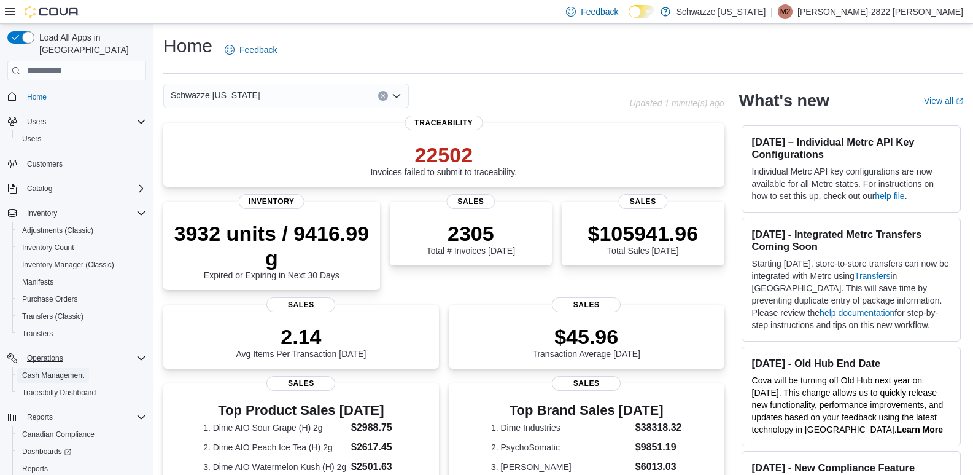
drag, startPoint x: 53, startPoint y: 364, endPoint x: 136, endPoint y: 352, distance: 83.8
click at [53, 370] on span "Cash Management" at bounding box center [53, 375] width 62 height 10
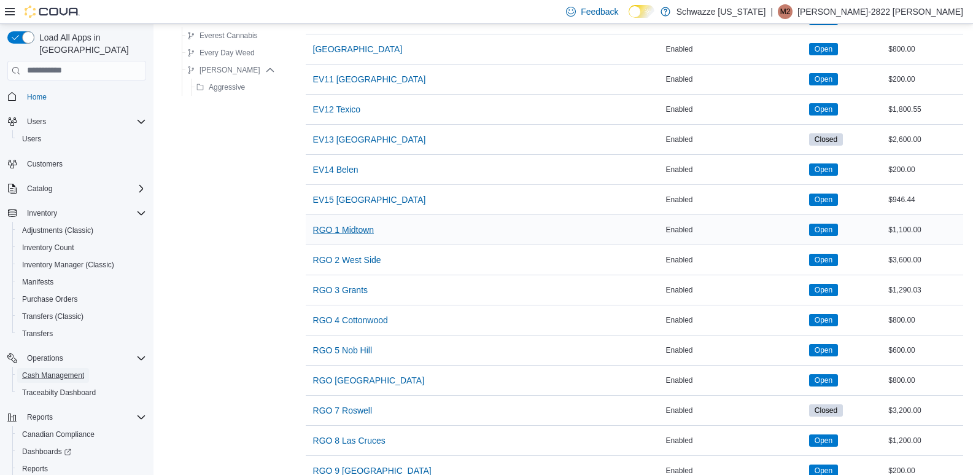
scroll to position [430, 0]
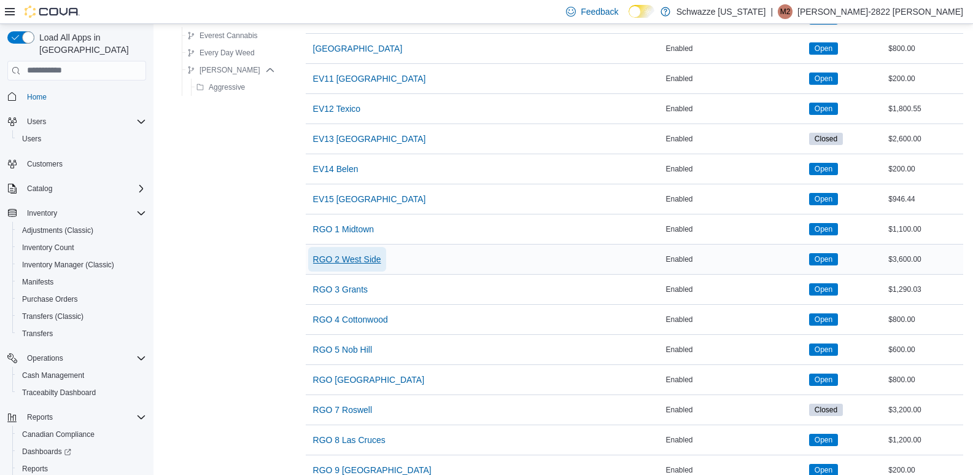
click at [344, 266] on span "RGO 2 West Side" at bounding box center [347, 259] width 68 height 25
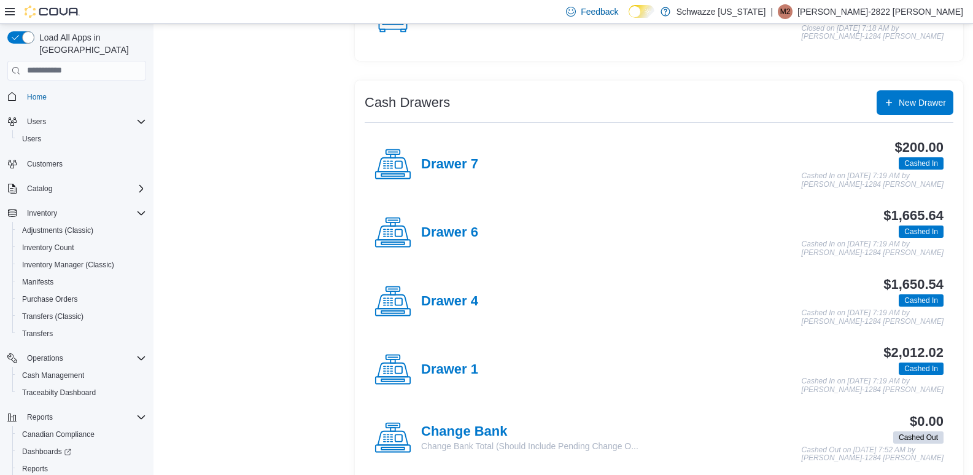
scroll to position [184, 0]
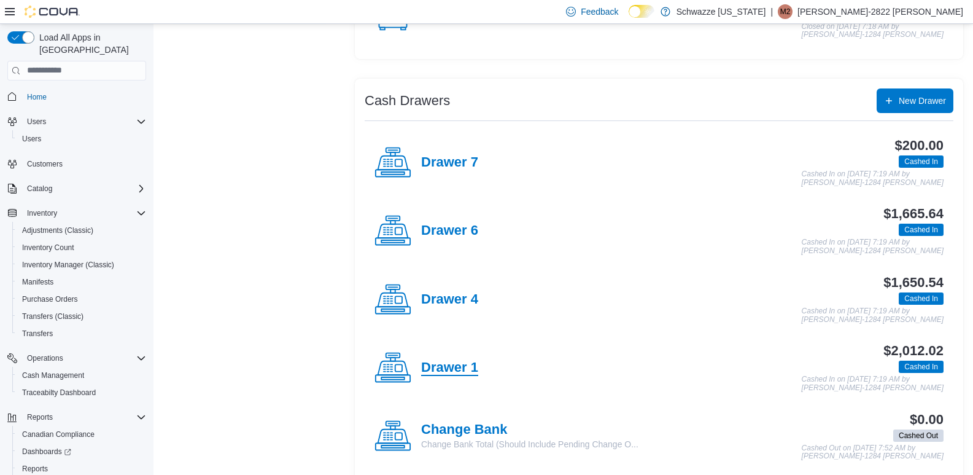
click at [456, 370] on h4 "Drawer 1" at bounding box center [449, 368] width 57 height 16
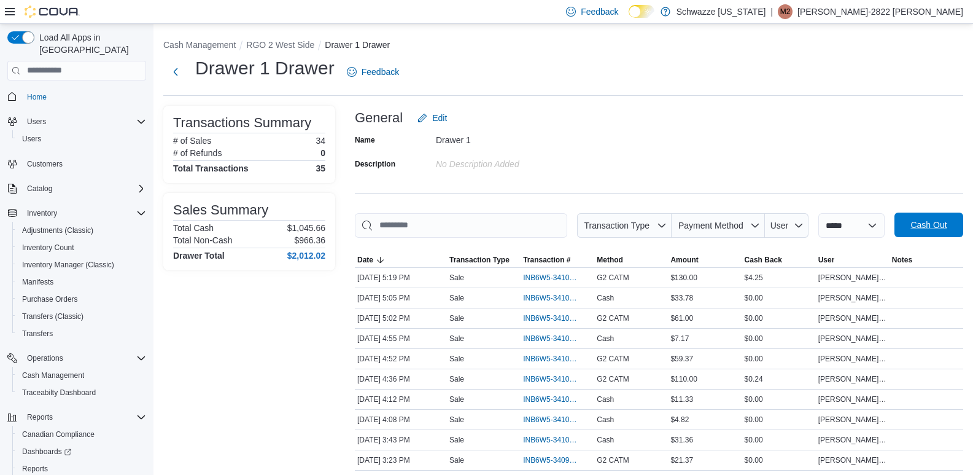
click at [947, 227] on span "Cash Out" at bounding box center [929, 225] width 36 height 12
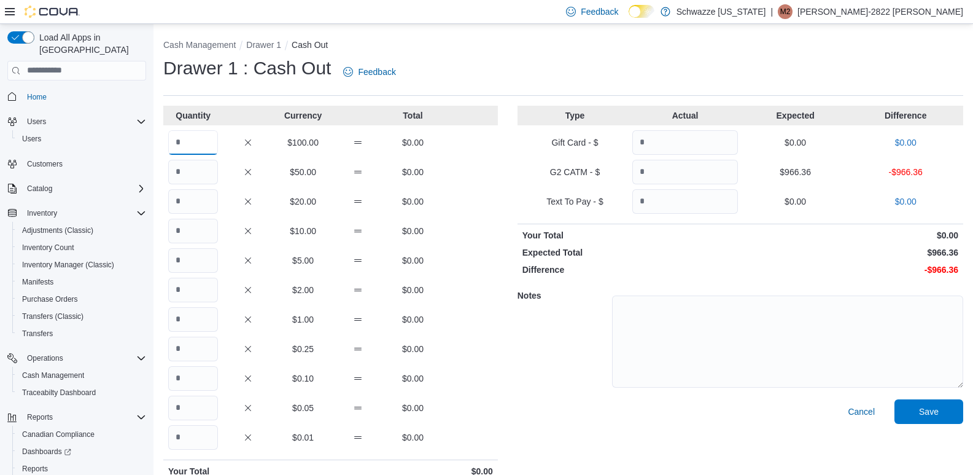
click at [203, 144] on input "Quantity" at bounding box center [193, 142] width 50 height 25
click at [208, 439] on input "Quantity" at bounding box center [193, 437] width 50 height 25
type input "*****"
click at [188, 138] on input "Quantity" at bounding box center [193, 142] width 50 height 25
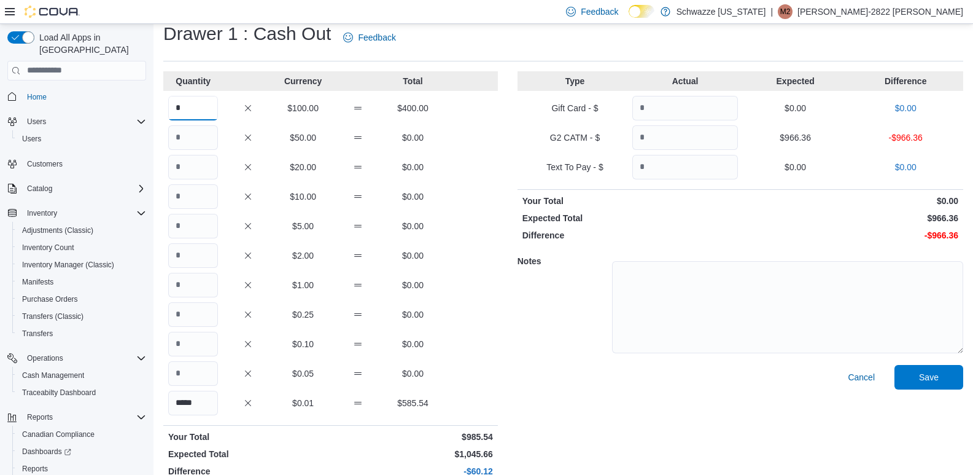
scroll to position [52, 0]
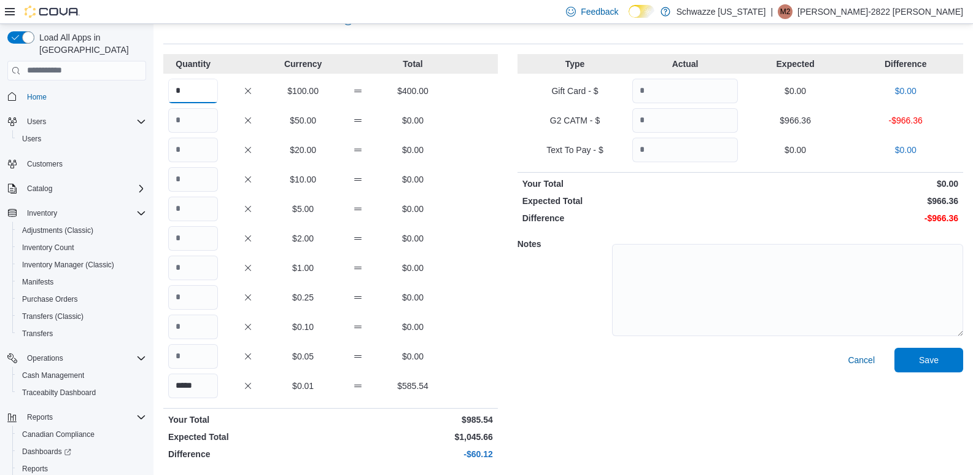
type input "*"
click at [717, 118] on input "Quantity" at bounding box center [685, 120] width 106 height 25
type input "******"
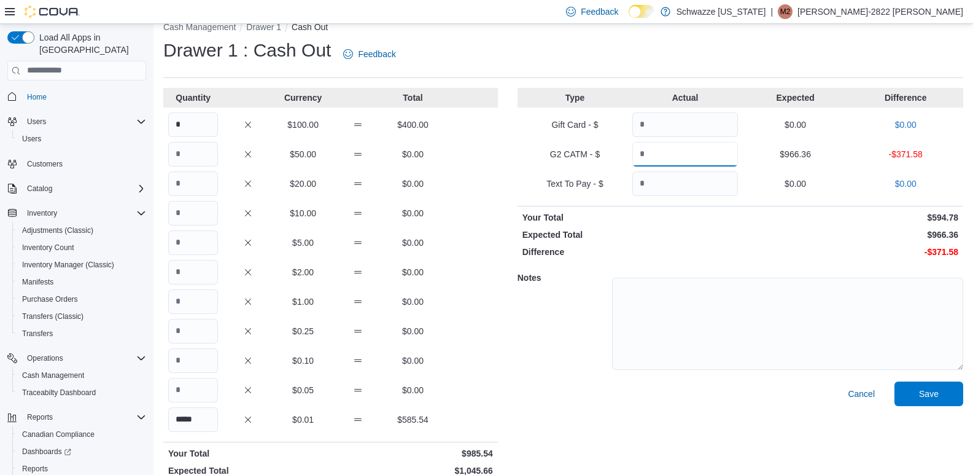
scroll to position [0, 0]
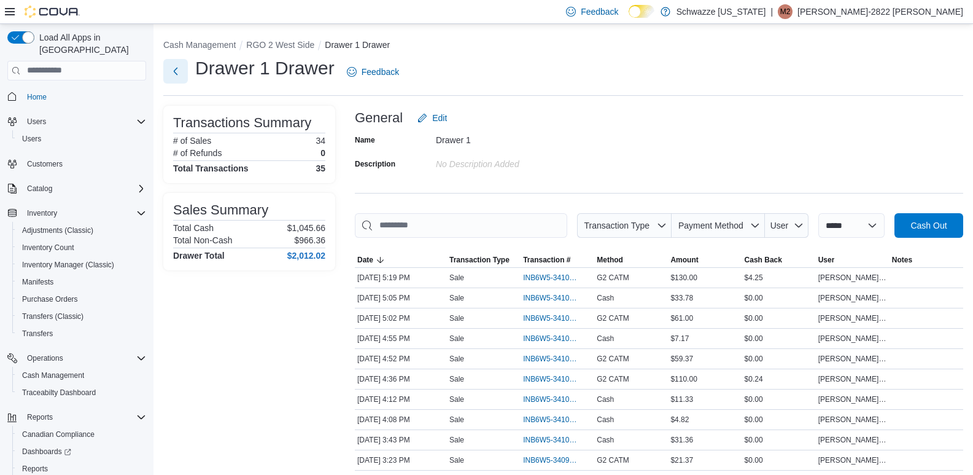
click at [172, 63] on button "Next" at bounding box center [175, 71] width 25 height 25
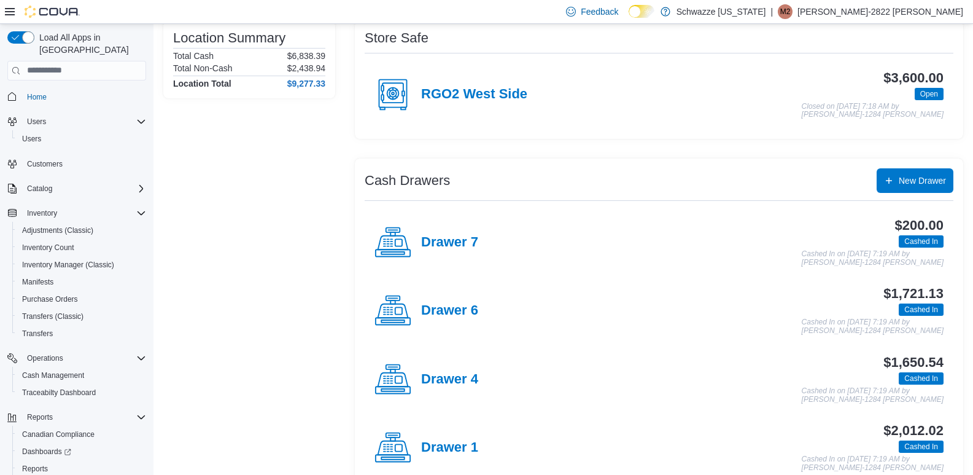
scroll to position [123, 0]
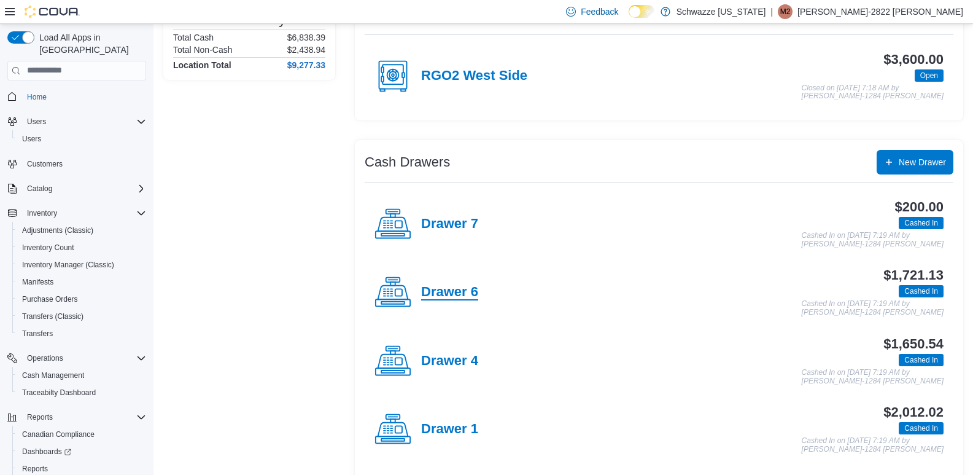
click at [464, 292] on h4 "Drawer 6" at bounding box center [449, 292] width 57 height 16
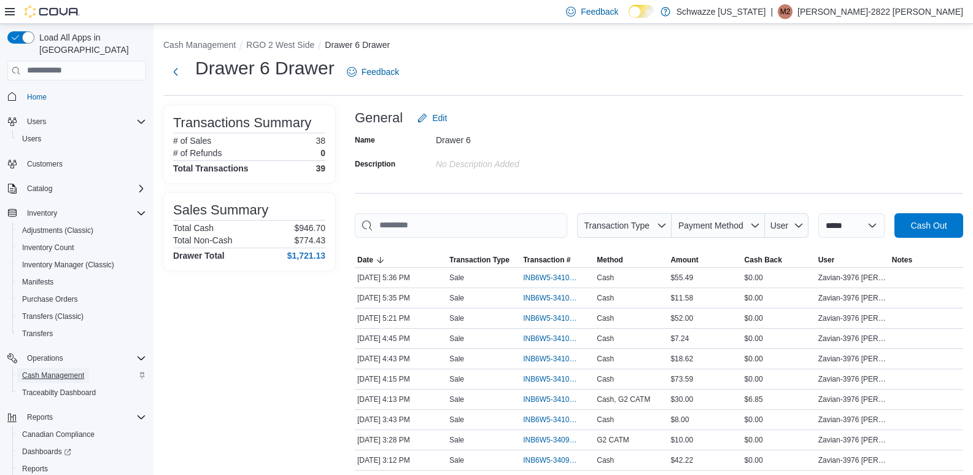
click at [50, 370] on span "Cash Management" at bounding box center [53, 375] width 62 height 10
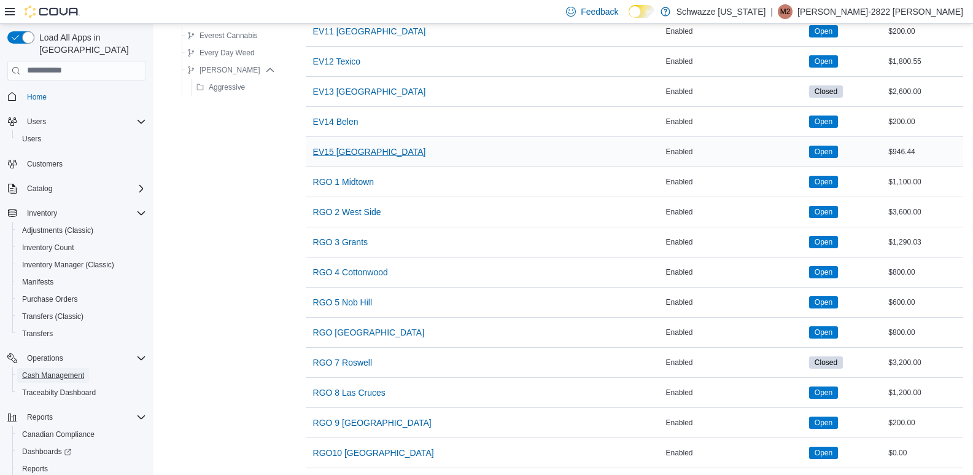
scroll to position [491, 0]
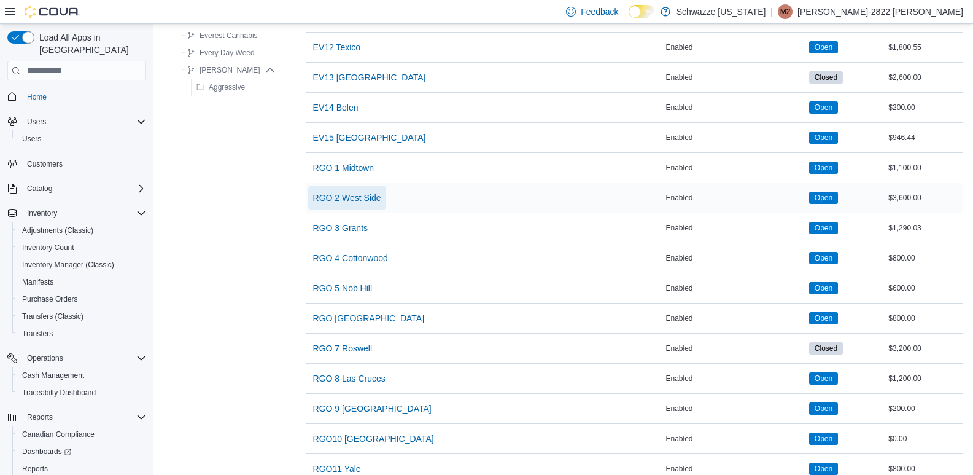
click at [354, 202] on span "RGO 2 West Side" at bounding box center [347, 198] width 68 height 12
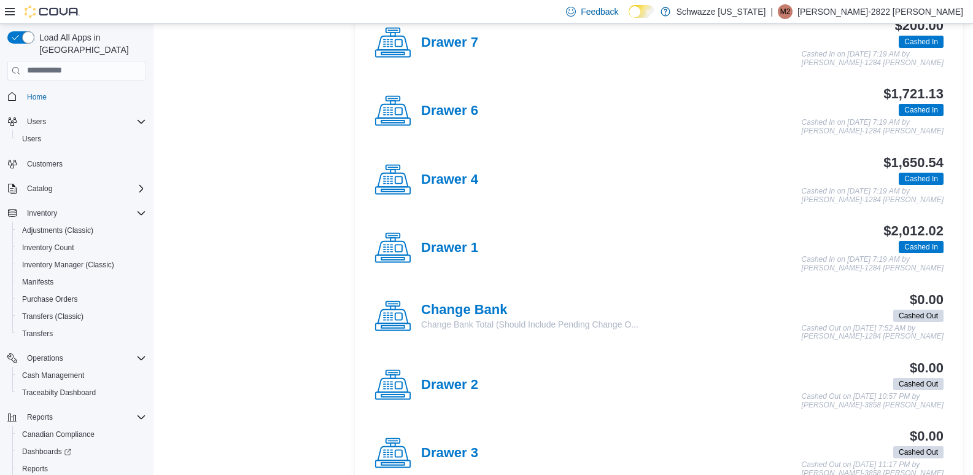
scroll to position [307, 0]
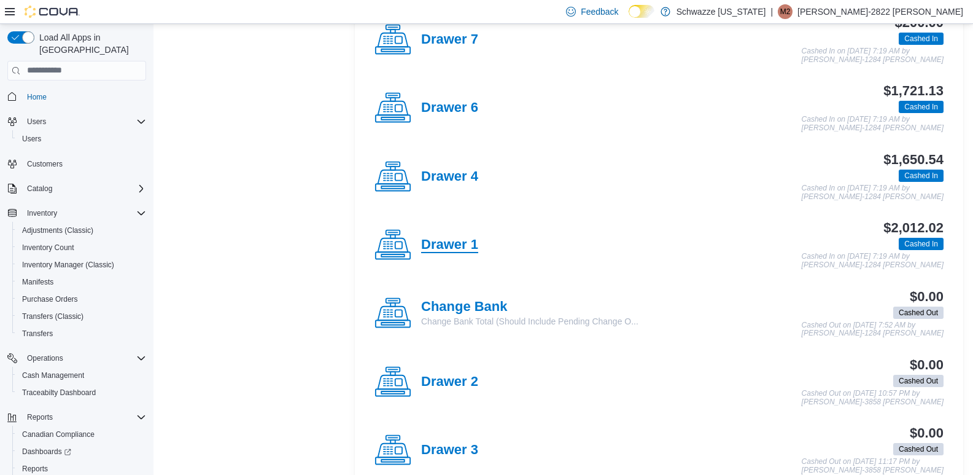
click at [462, 247] on h4 "Drawer 1" at bounding box center [449, 245] width 57 height 16
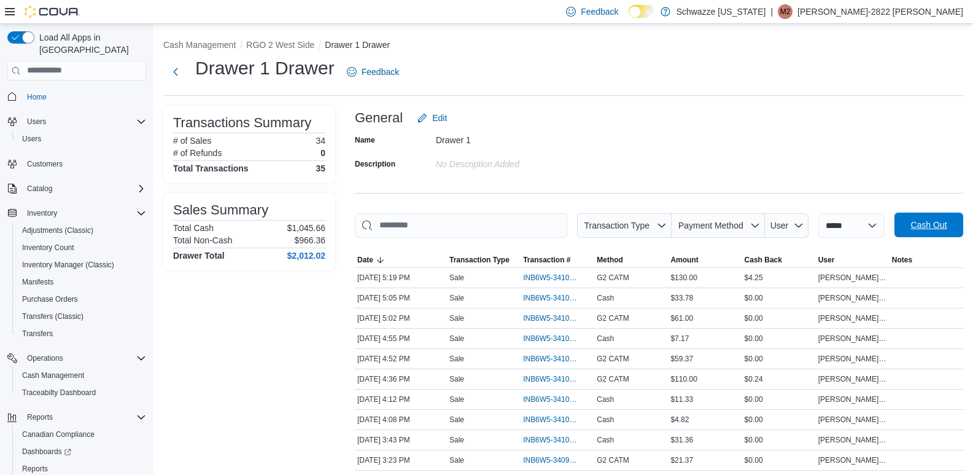
click at [935, 220] on span "Cash Out" at bounding box center [929, 225] width 36 height 12
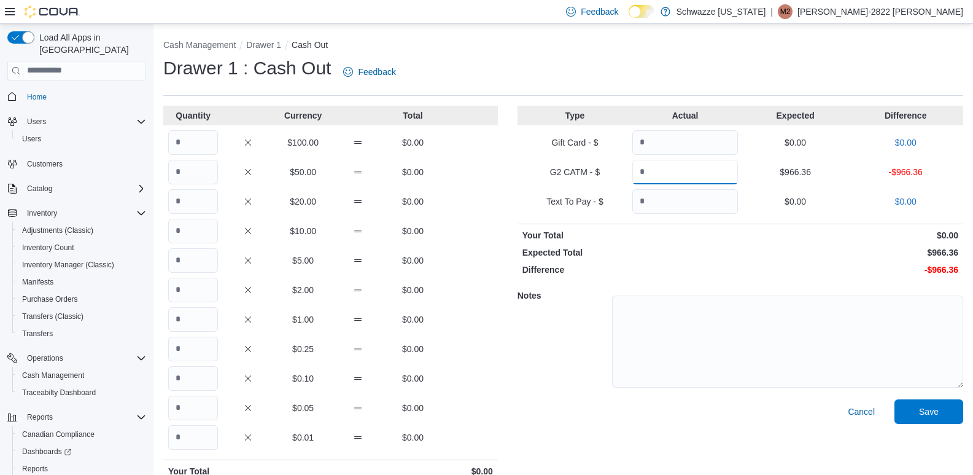
click at [715, 179] on input "Quantity" at bounding box center [685, 172] width 106 height 25
click at [715, 174] on input "Quantity" at bounding box center [685, 172] width 106 height 25
type input "******"
click at [655, 268] on p "Difference" at bounding box center [631, 269] width 216 height 12
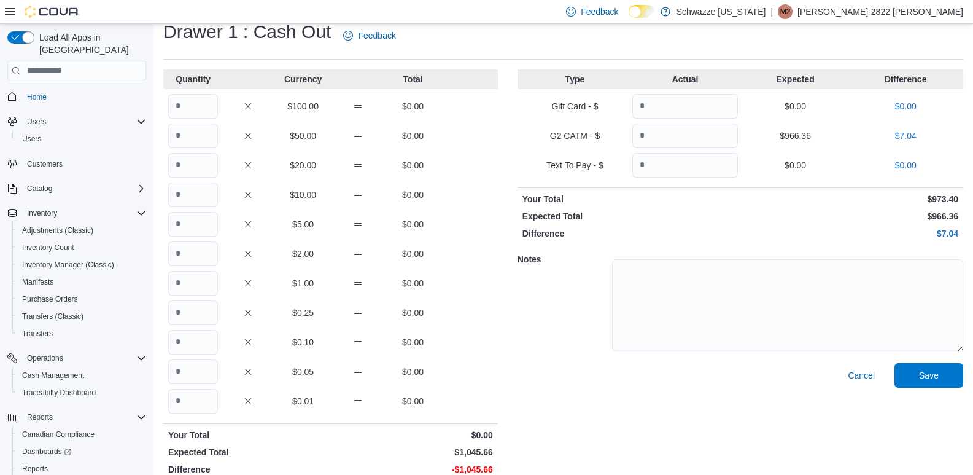
scroll to position [52, 0]
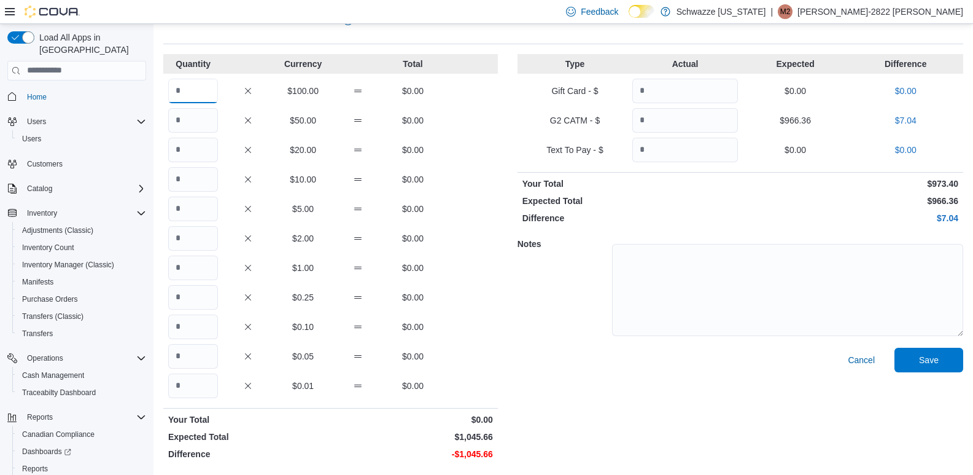
click at [176, 91] on input "Quantity" at bounding box center [193, 91] width 50 height 25
type input "*"
click at [693, 122] on input "******" at bounding box center [685, 120] width 106 height 25
click at [203, 90] on input "*" at bounding box center [193, 91] width 50 height 25
click at [190, 381] on input "Quantity" at bounding box center [193, 385] width 50 height 25
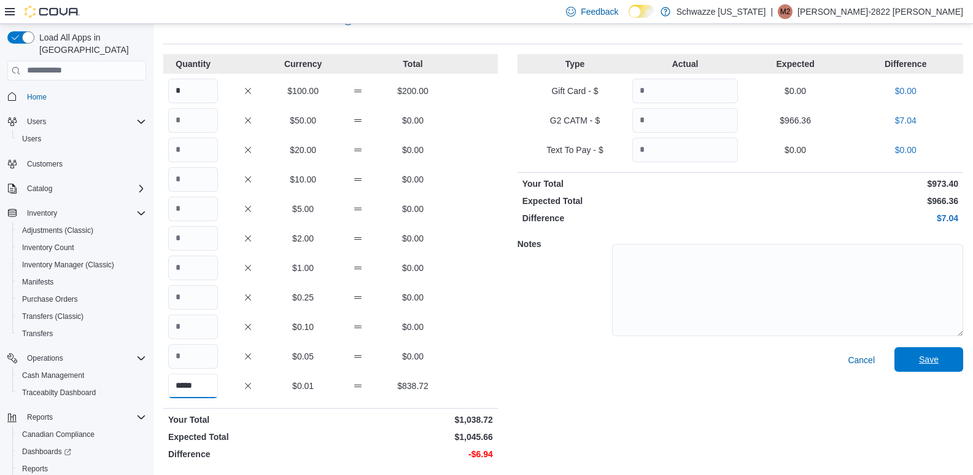
type input "*****"
click at [952, 360] on span "Save" at bounding box center [929, 359] width 54 height 25
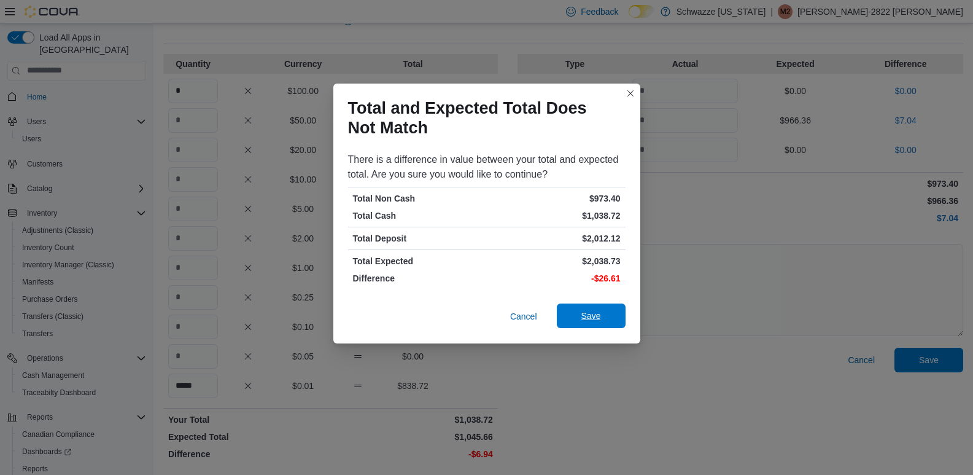
click at [586, 311] on span "Save" at bounding box center [591, 315] width 20 height 12
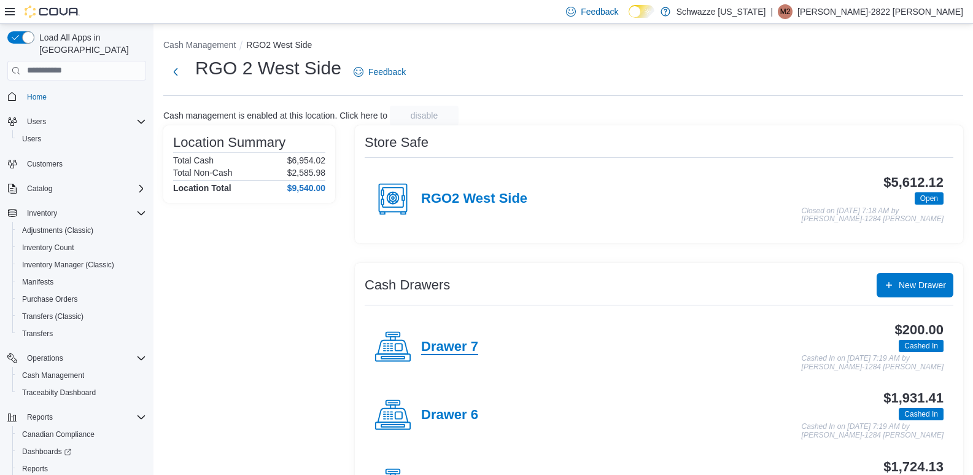
click at [471, 340] on h4 "Drawer 7" at bounding box center [449, 347] width 57 height 16
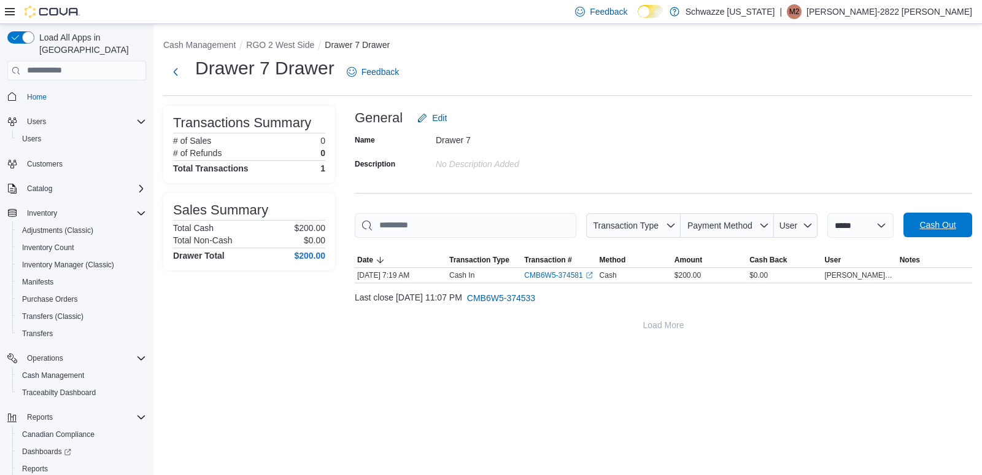
click at [953, 217] on span "Cash Out" at bounding box center [938, 224] width 54 height 25
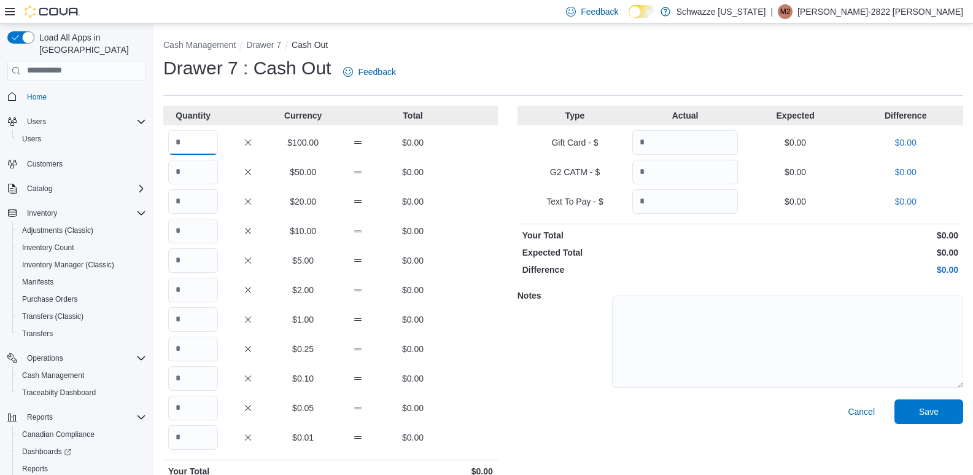
click at [206, 139] on input "Quantity" at bounding box center [193, 142] width 50 height 25
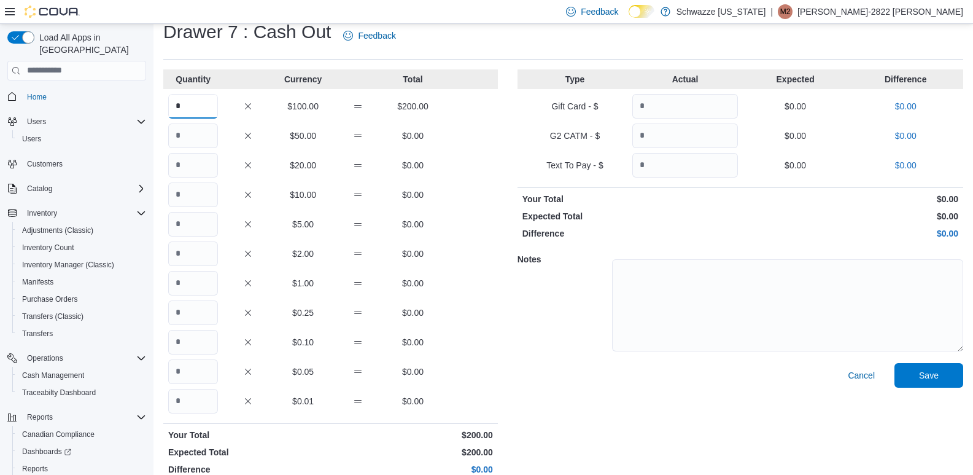
scroll to position [52, 0]
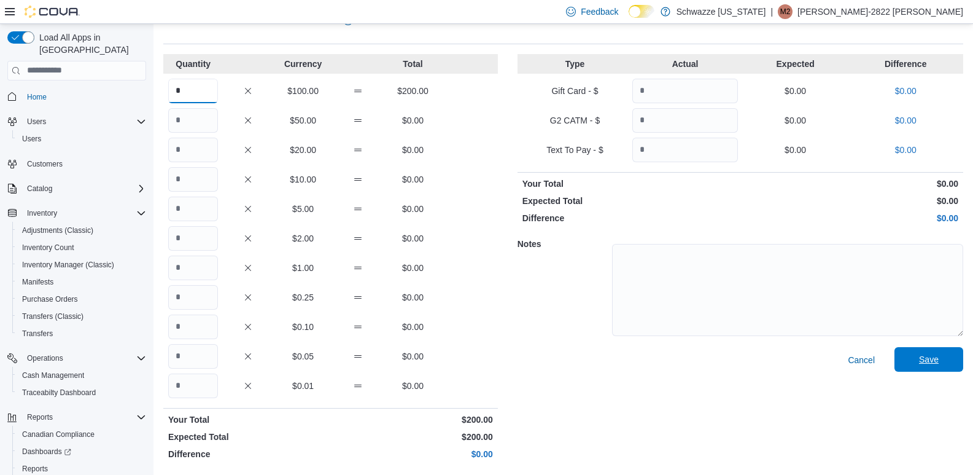
type input "*"
click at [935, 359] on span "Save" at bounding box center [929, 359] width 20 height 12
